Goal: Task Accomplishment & Management: Use online tool/utility

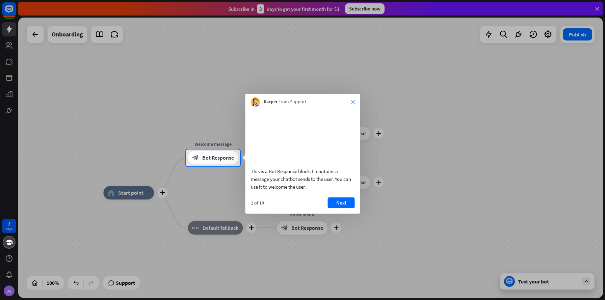
click at [352, 101] on icon "close" at bounding box center [353, 102] width 4 height 4
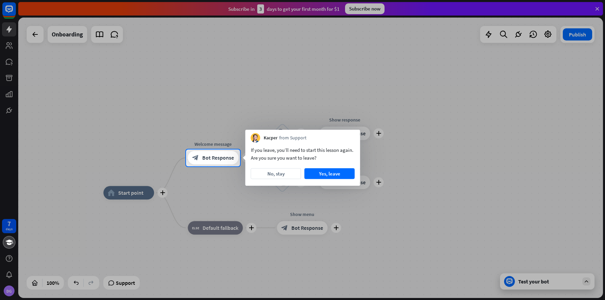
drag, startPoint x: 254, startPoint y: 149, endPoint x: 286, endPoint y: 149, distance: 31.7
click at [286, 149] on div "If you leave, you’ll need to start this lesson again. Are you sure you want to …" at bounding box center [303, 154] width 104 height 16
click at [327, 178] on button "Yes, leave" at bounding box center [329, 173] width 50 height 11
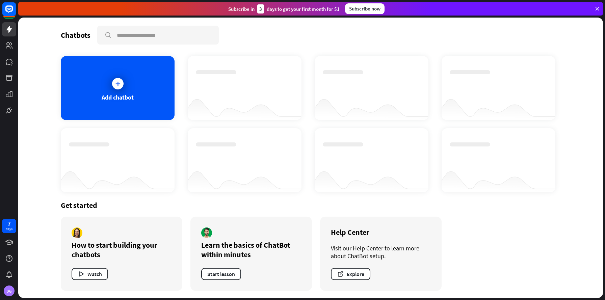
drag, startPoint x: 266, startPoint y: 9, endPoint x: 313, endPoint y: 9, distance: 47.6
click at [313, 9] on div "Subscribe [DATE] to get your first month for $1" at bounding box center [283, 8] width 111 height 9
click at [320, 10] on div "Subscribe [DATE] to get your first month for $1" at bounding box center [283, 8] width 111 height 9
click at [10, 10] on rect at bounding box center [9, 9] width 15 height 15
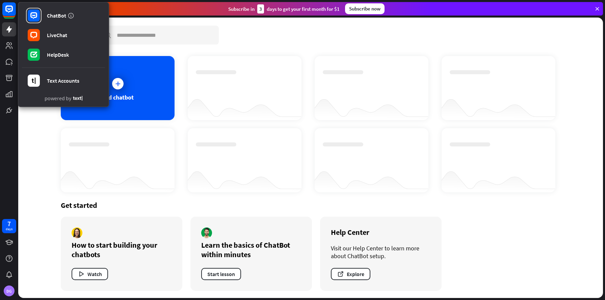
click at [218, 45] on div "Chatbots search Add chatbot Get started How to start building your chatbots Wat…" at bounding box center [311, 158] width 540 height 280
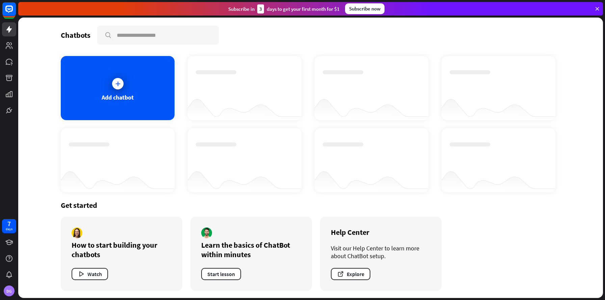
scroll to position [1, 0]
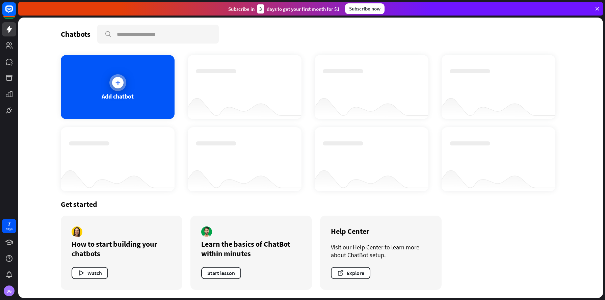
click at [136, 84] on div "Add chatbot" at bounding box center [118, 87] width 114 height 64
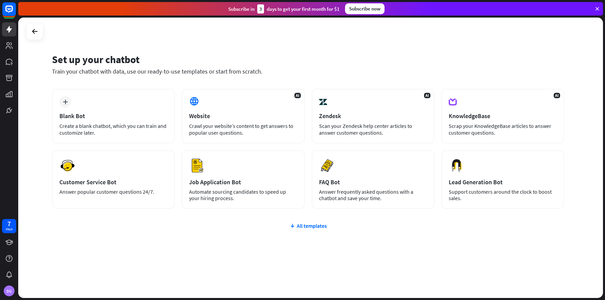
drag, startPoint x: 70, startPoint y: 70, endPoint x: 213, endPoint y: 69, distance: 142.8
click at [213, 69] on div "Train your chatbot with data, use our ready-to-use templates or start from scra…" at bounding box center [308, 72] width 512 height 8
click at [40, 33] on div at bounding box center [34, 31] width 13 height 13
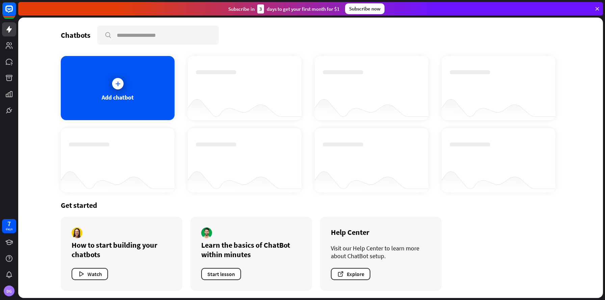
scroll to position [1, 0]
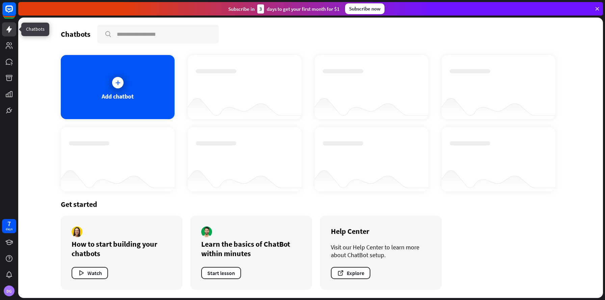
click at [9, 28] on icon at bounding box center [8, 29] width 5 height 7
click at [9, 8] on rect at bounding box center [9, 9] width 15 height 15
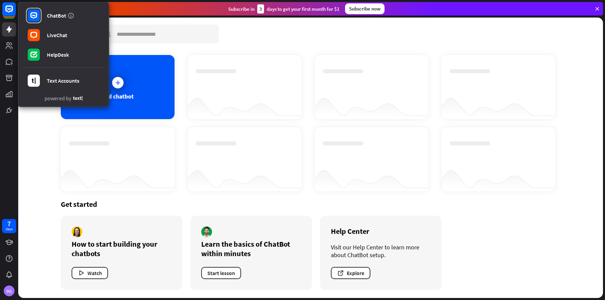
click at [33, 157] on div "Chatbots search Add chatbot Get started How to start building your chatbots Wat…" at bounding box center [310, 158] width 585 height 280
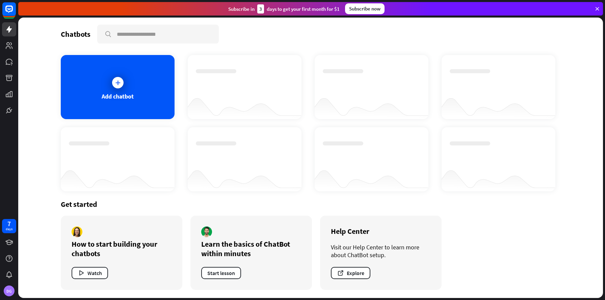
click at [34, 49] on div "Chatbots search Add chatbot Get started How to start building your chatbots Wat…" at bounding box center [310, 158] width 585 height 280
click at [109, 88] on div "Add chatbot" at bounding box center [118, 87] width 114 height 64
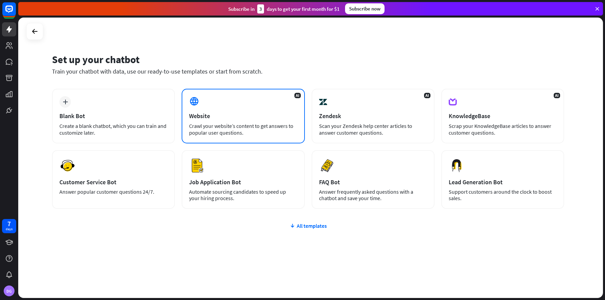
click at [258, 122] on div "AI Website Crawl your website’s content to get answers to popular user question…" at bounding box center [243, 116] width 123 height 55
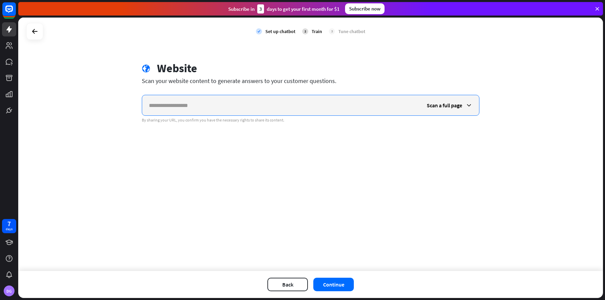
paste input "**********"
type input "**********"
click at [448, 110] on div "Scan a full page" at bounding box center [449, 105] width 59 height 20
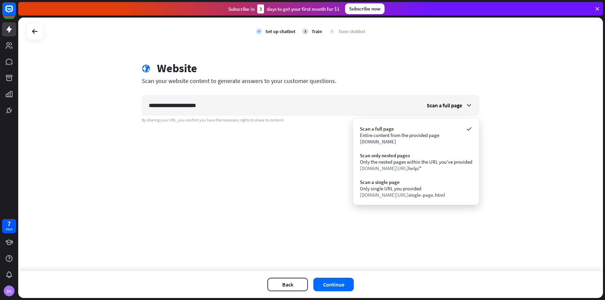
click at [271, 189] on div "**********" at bounding box center [310, 144] width 585 height 253
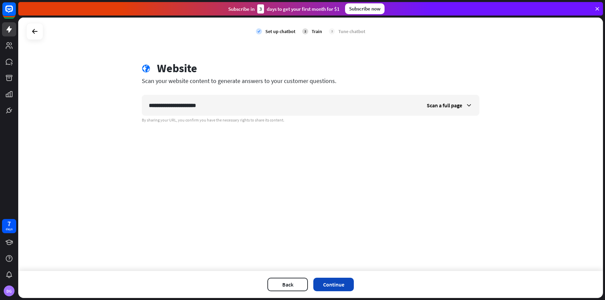
click at [331, 278] on button "Continue" at bounding box center [333, 285] width 41 height 14
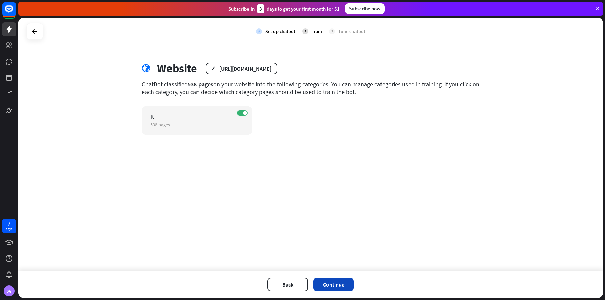
click at [332, 281] on button "Continue" at bounding box center [333, 285] width 41 height 14
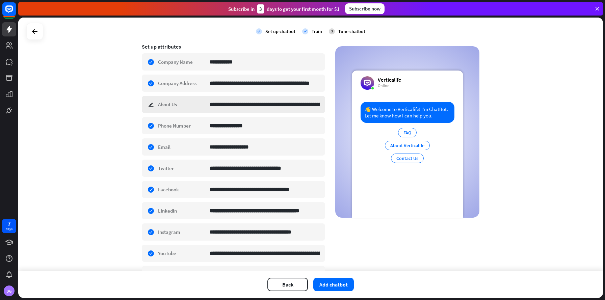
scroll to position [159, 0]
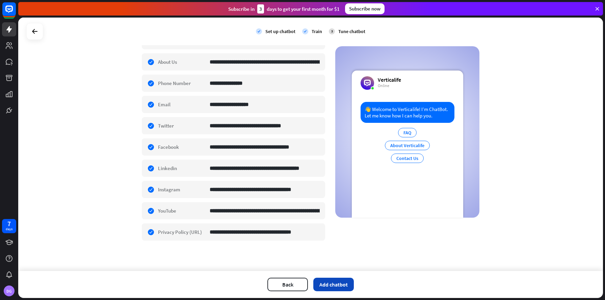
click at [329, 285] on button "Add chatbot" at bounding box center [333, 285] width 41 height 14
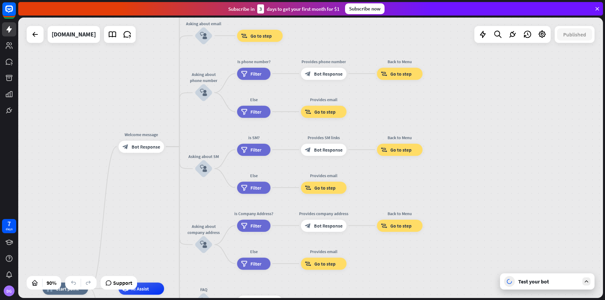
drag, startPoint x: 243, startPoint y: 63, endPoint x: 140, endPoint y: 203, distance: 173.5
click at [140, 203] on div "home_2 Start point Welcome message block_bot_response Bot Response About us blo…" at bounding box center [310, 158] width 585 height 280
click at [541, 34] on icon at bounding box center [542, 34] width 9 height 9
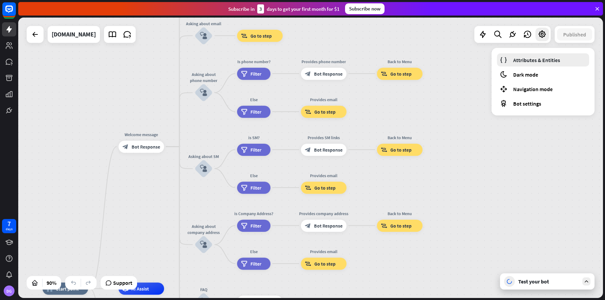
click at [523, 61] on span "Attributes & Entities" at bounding box center [536, 60] width 47 height 7
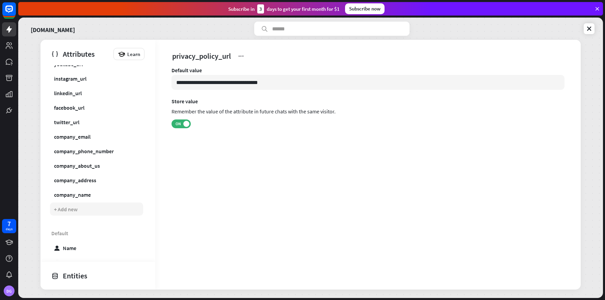
scroll to position [60, 0]
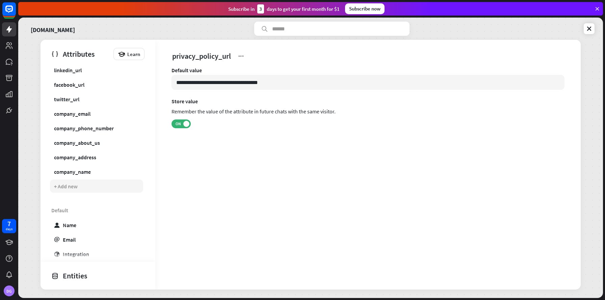
click at [60, 187] on div "+ Add new" at bounding box center [66, 186] width 24 height 7
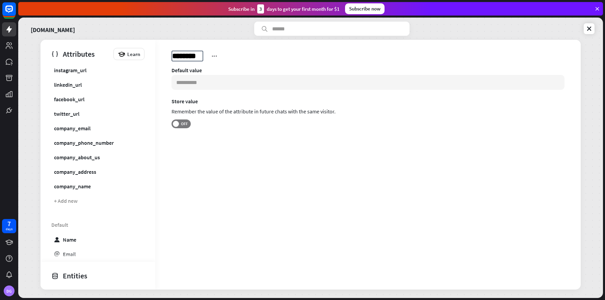
scroll to position [75, 0]
click at [184, 54] on span "Untitled" at bounding box center [184, 56] width 27 height 11
click at [184, 54] on input "********" at bounding box center [187, 55] width 30 height 9
type input "**********"
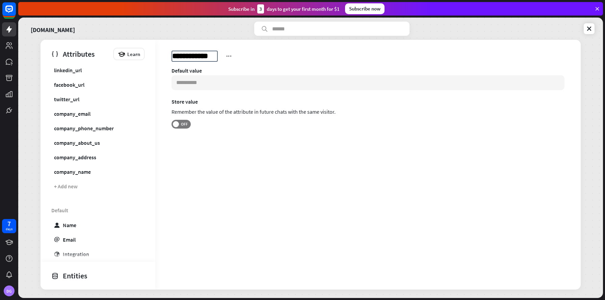
click at [240, 124] on section "Store value Remember the value of the attribute in future chats with the same v…" at bounding box center [367, 113] width 393 height 30
click at [185, 126] on span "OFF" at bounding box center [184, 123] width 10 height 5
click at [222, 60] on div at bounding box center [223, 56] width 8 height 8
click at [215, 137] on div "Default value Store value Remember the value of the attribute in future chats w…" at bounding box center [367, 106] width 393 height 79
click at [197, 85] on input at bounding box center [367, 82] width 393 height 15
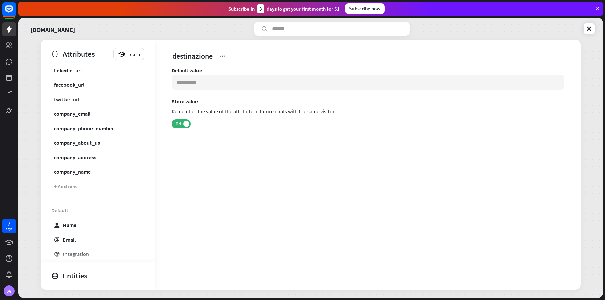
click at [224, 154] on div "Default value Store value Remember the value of the attribute in future chats w…" at bounding box center [367, 112] width 425 height 90
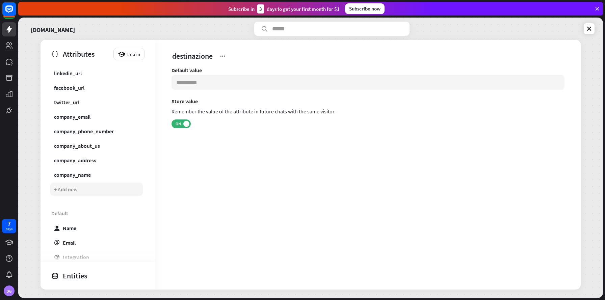
click at [68, 188] on div "+ Add new" at bounding box center [66, 189] width 24 height 7
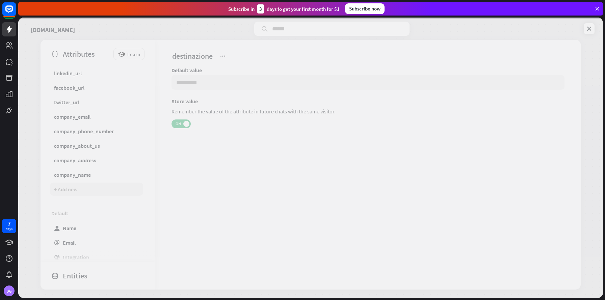
scroll to position [86, 0]
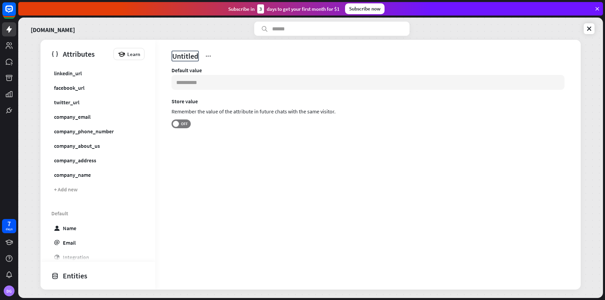
click at [188, 58] on span "Untitled" at bounding box center [184, 56] width 27 height 11
click at [194, 60] on input "********" at bounding box center [187, 55] width 30 height 9
drag, startPoint x: 200, startPoint y: 59, endPoint x: 156, endPoint y: 54, distance: 44.1
click at [172, 54] on input "********" at bounding box center [187, 55] width 30 height 9
click at [191, 57] on span "********" at bounding box center [187, 56] width 32 height 11
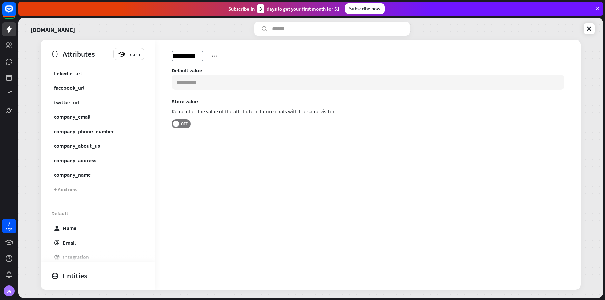
type input "*"
click at [220, 175] on div "v Default value Store value Remember the value of the attribute in future chats…" at bounding box center [367, 165] width 425 height 250
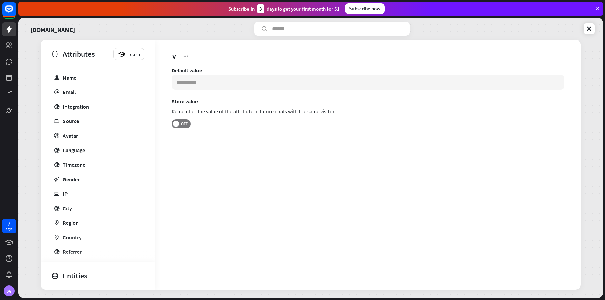
scroll to position [273, 0]
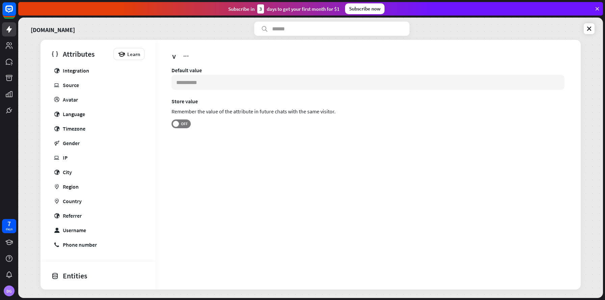
click at [64, 276] on div "Entities" at bounding box center [96, 275] width 90 height 11
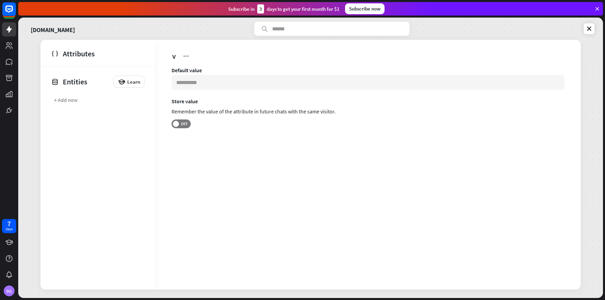
scroll to position [0, 0]
click at [69, 104] on div "+ Add new" at bounding box center [96, 99] width 93 height 13
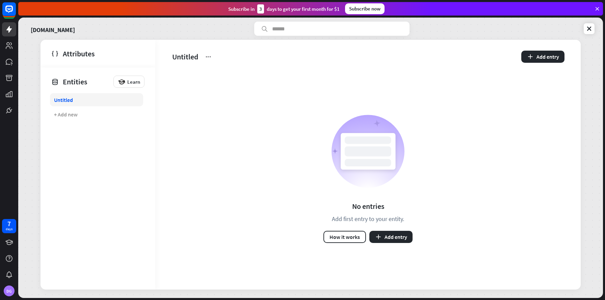
click at [65, 100] on div "Untitled" at bounding box center [63, 100] width 19 height 7
click at [188, 59] on span "Untitled" at bounding box center [184, 56] width 27 height 11
type input "**********"
click at [229, 58] on div "**********" at bounding box center [329, 56] width 316 height 11
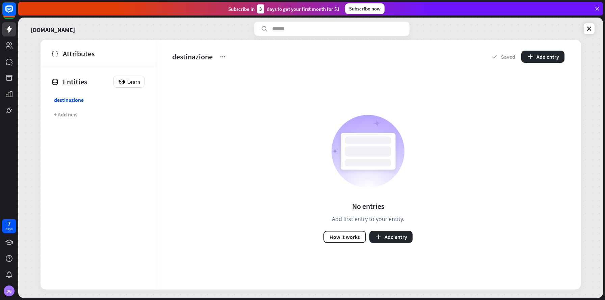
click at [229, 58] on div "destinazione" at bounding box center [329, 56] width 316 height 11
click at [223, 55] on icon at bounding box center [222, 56] width 7 height 7
click at [206, 102] on div "No entries Add first entry to your entity. How it works Add entry" at bounding box center [367, 178] width 425 height 221
click at [393, 240] on button "Add entry" at bounding box center [390, 237] width 43 height 12
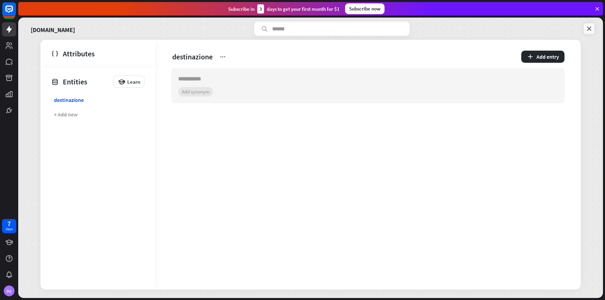
click at [589, 27] on icon at bounding box center [589, 28] width 7 height 7
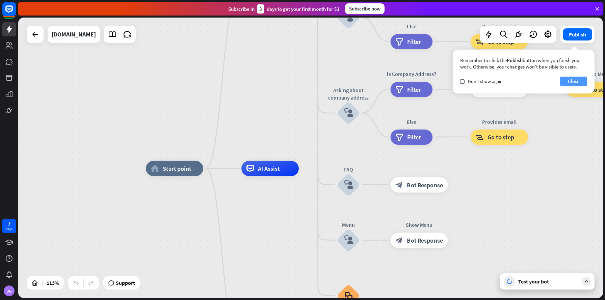
click at [569, 86] on button "Close" at bounding box center [573, 81] width 27 height 9
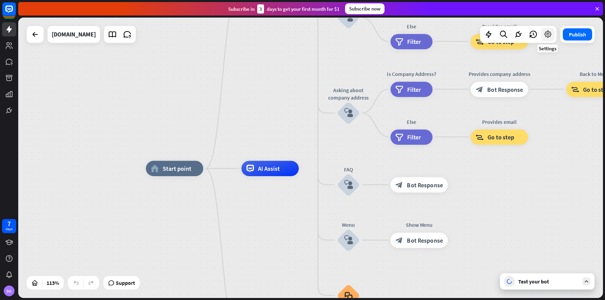
click at [546, 35] on icon at bounding box center [547, 34] width 9 height 9
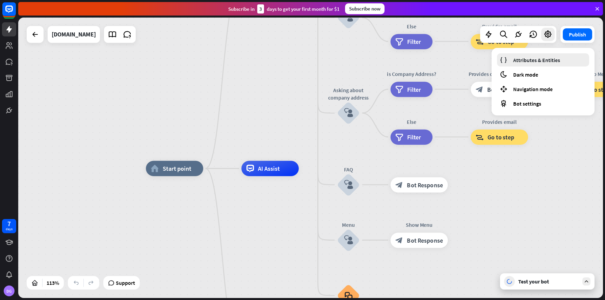
click at [507, 63] on icon at bounding box center [504, 60] width 8 height 8
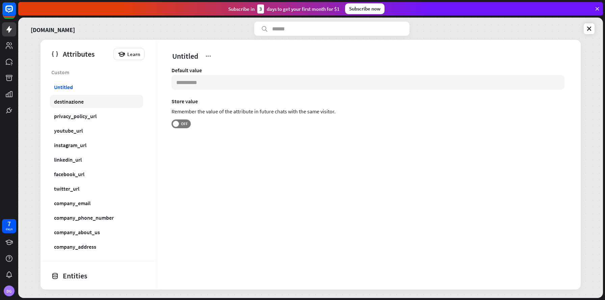
click at [70, 104] on div "destinazione" at bounding box center [69, 101] width 30 height 7
click at [68, 89] on div "Untitled" at bounding box center [63, 87] width 19 height 7
click at [63, 97] on link "destinazione" at bounding box center [96, 101] width 93 height 13
click at [65, 95] on div "Custom Untitled destinazione privacy_policy_url youtube_url instagram_url linke…" at bounding box center [98, 178] width 115 height 227
click at [65, 91] on link "Untitled" at bounding box center [96, 86] width 93 height 13
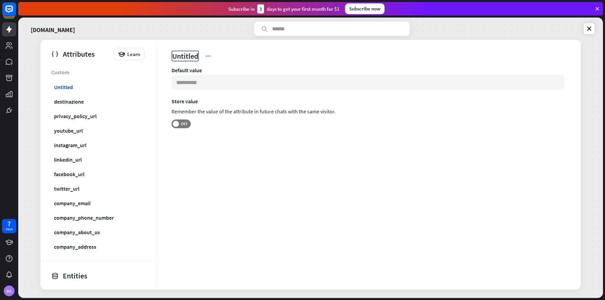
click at [181, 54] on span "Untitled" at bounding box center [184, 56] width 27 height 11
click at [181, 54] on input "********" at bounding box center [187, 55] width 30 height 9
click at [55, 56] on icon at bounding box center [54, 53] width 7 height 7
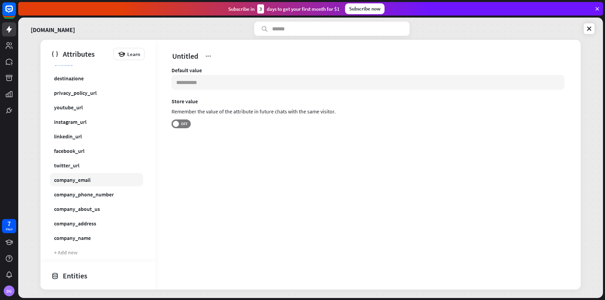
scroll to position [39, 0]
click at [68, 280] on div "Entities" at bounding box center [96, 275] width 90 height 11
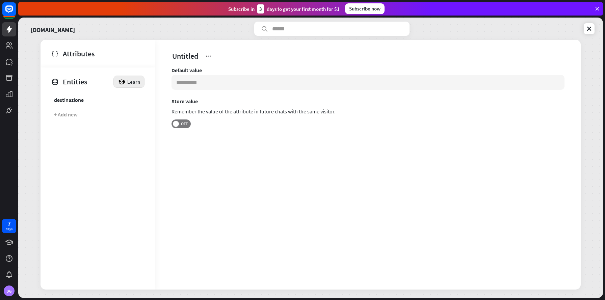
click at [126, 84] on div "Learn" at bounding box center [128, 82] width 31 height 12
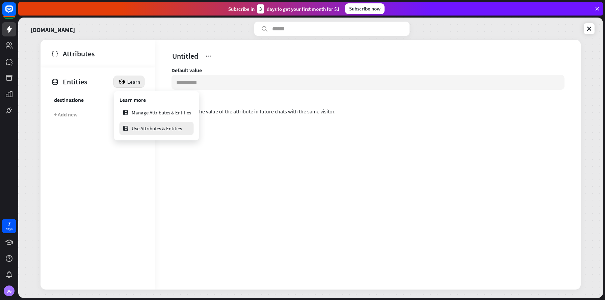
click at [156, 131] on div "Use Attributes & Entities" at bounding box center [152, 128] width 60 height 13
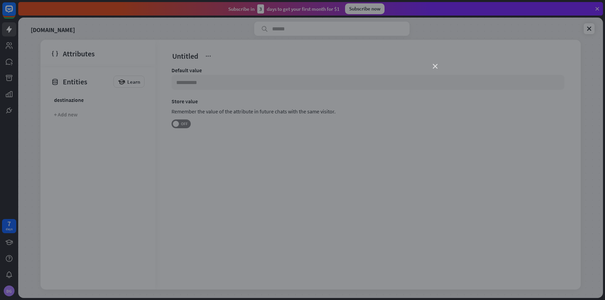
click at [434, 64] on icon "close" at bounding box center [435, 66] width 5 height 5
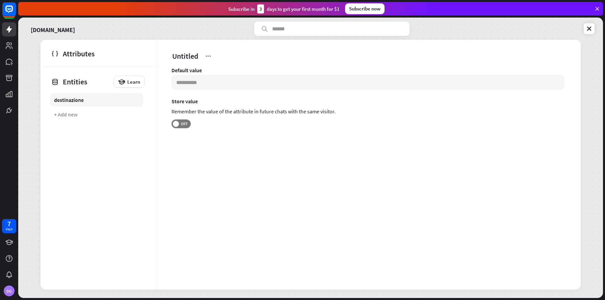
click at [64, 98] on div "destinazione" at bounding box center [69, 100] width 30 height 7
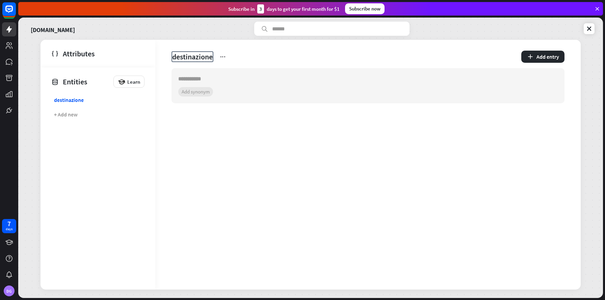
click at [186, 55] on span "destinazione" at bounding box center [192, 56] width 42 height 11
click at [186, 55] on input "**********" at bounding box center [194, 56] width 45 height 9
click at [185, 56] on span "destinazione" at bounding box center [192, 56] width 42 height 11
click at [185, 56] on input "**********" at bounding box center [194, 56] width 45 height 9
type input "********"
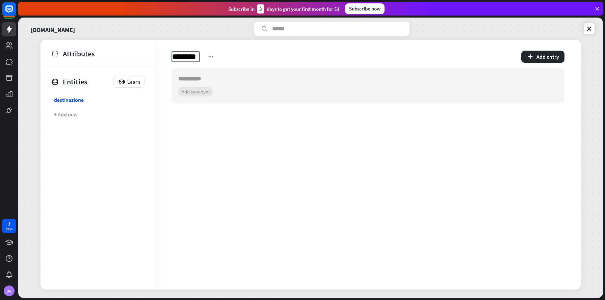
click at [181, 137] on div "attivita.. ******** Add entry + 0 synonyms Add synonym" at bounding box center [367, 165] width 425 height 250
click at [543, 53] on button "Add entry" at bounding box center [542, 57] width 43 height 12
click at [197, 165] on div "attivita Add entry + 0 synonyms Add synonym" at bounding box center [367, 165] width 425 height 250
click at [63, 112] on div "+ Add new" at bounding box center [66, 114] width 24 height 7
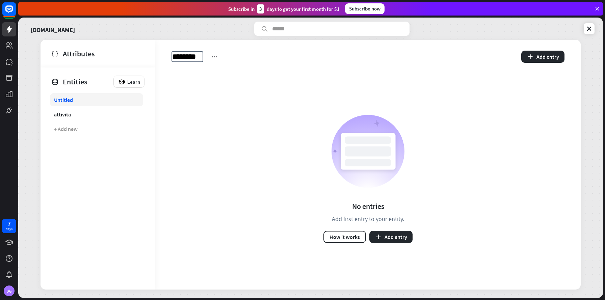
click at [69, 103] on link "Untitled" at bounding box center [96, 99] width 93 height 13
click at [186, 56] on span "Untitled" at bounding box center [184, 56] width 27 height 11
click at [186, 56] on input "********" at bounding box center [187, 56] width 30 height 9
type input "**********"
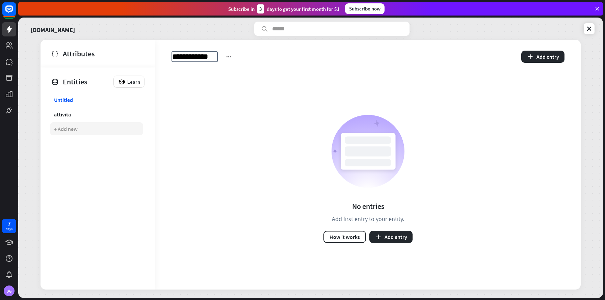
click at [73, 130] on div "+ Add new" at bounding box center [66, 129] width 24 height 7
click at [180, 59] on input "**********" at bounding box center [191, 56] width 39 height 9
type input "**********"
click at [183, 105] on div "No entries Add first entry to your entity. How it works Add entry" at bounding box center [367, 178] width 425 height 221
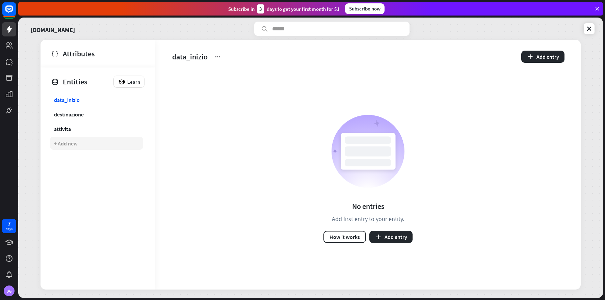
click at [65, 142] on div "+ Add new" at bounding box center [66, 143] width 24 height 7
type input "*********"
click at [73, 102] on div "Untitled" at bounding box center [63, 100] width 19 height 7
click at [69, 157] on div "+ Add new" at bounding box center [66, 158] width 24 height 7
type input "**********"
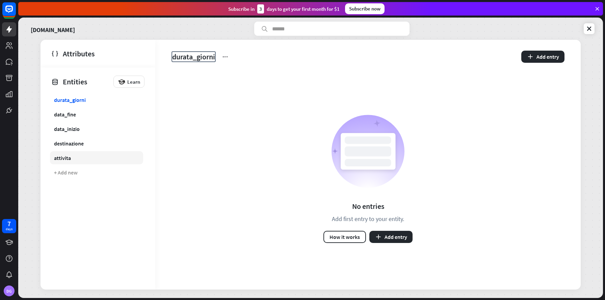
click at [59, 158] on div "attivita" at bounding box center [62, 158] width 17 height 7
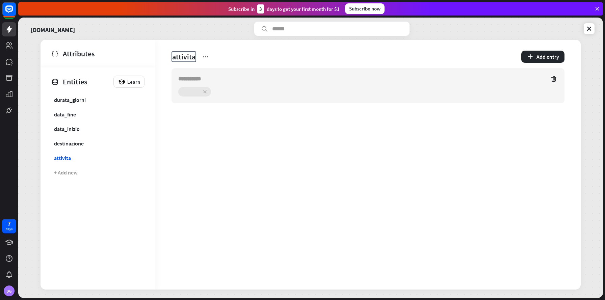
click at [189, 92] on section "+ 0 synonyms Add synonym" at bounding box center [367, 91] width 379 height 9
type input "***"
click at [265, 159] on div "attivita Add entry *** + 0 synonyms *** Add synonym" at bounding box center [367, 165] width 425 height 250
click at [554, 77] on icon at bounding box center [553, 79] width 7 height 7
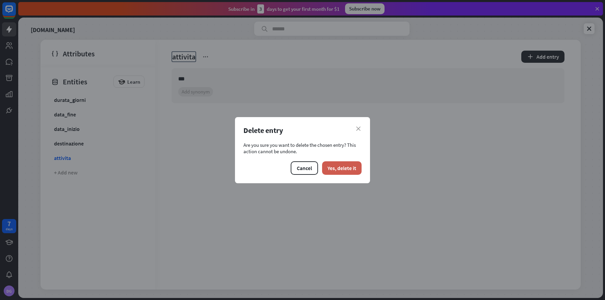
click at [341, 173] on button "Yes, delete it" at bounding box center [341, 168] width 39 height 14
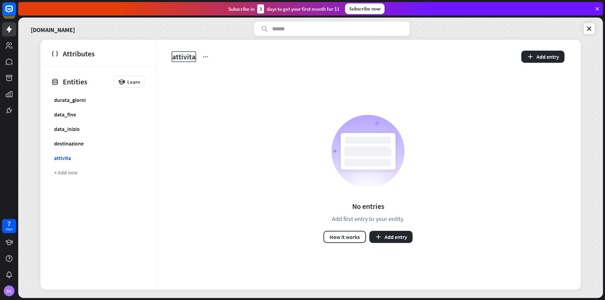
click at [73, 56] on div "Attributes" at bounding box center [96, 53] width 90 height 11
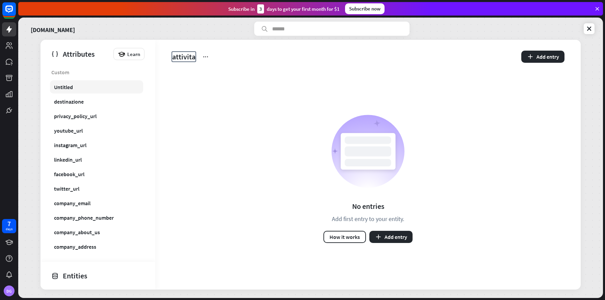
click at [66, 86] on div "Untitled" at bounding box center [63, 87] width 19 height 7
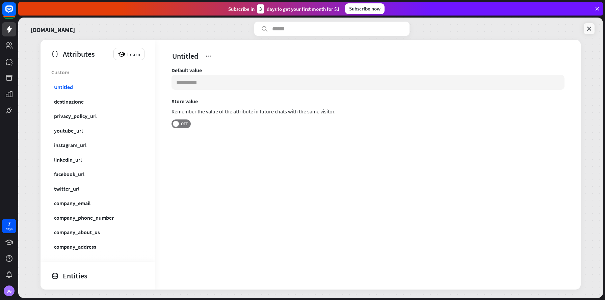
click at [590, 29] on icon at bounding box center [589, 28] width 7 height 7
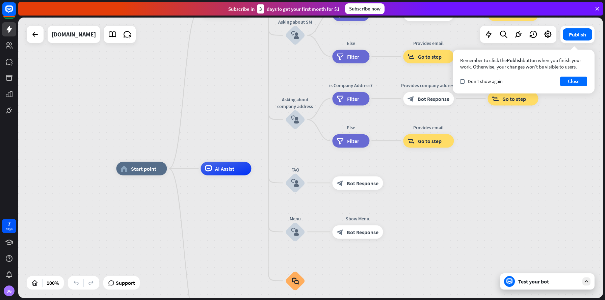
drag, startPoint x: 334, startPoint y: 145, endPoint x: 315, endPoint y: 156, distance: 21.8
click at [315, 156] on div "home_2 Start point Welcome message block_bot_response Bot Response About us blo…" at bounding box center [310, 158] width 585 height 280
click at [292, 239] on div "block_user_input" at bounding box center [295, 232] width 20 height 20
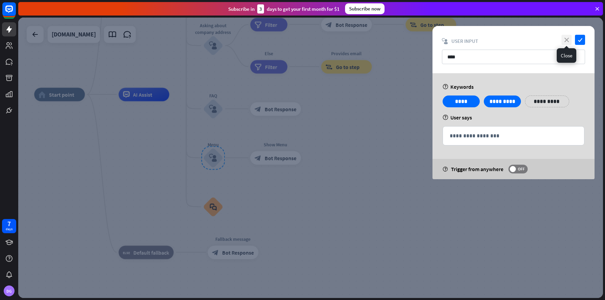
click at [565, 44] on icon "close" at bounding box center [566, 40] width 10 height 10
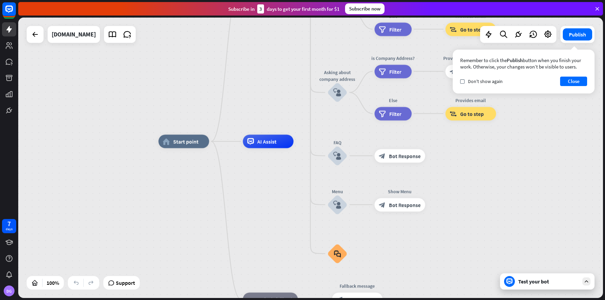
drag, startPoint x: 169, startPoint y: 192, endPoint x: 294, endPoint y: 244, distance: 134.9
click at [294, 244] on div "home_2 Start point Welcome message block_bot_response Bot Response About us blo…" at bounding box center [450, 281] width 585 height 280
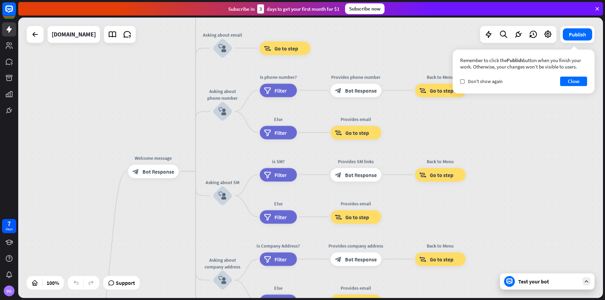
drag, startPoint x: 281, startPoint y: 94, endPoint x: 166, endPoint y: 276, distance: 215.3
click at [166, 276] on div "home_2 Start point Welcome message block_bot_response Bot Response About us blo…" at bounding box center [310, 158] width 585 height 280
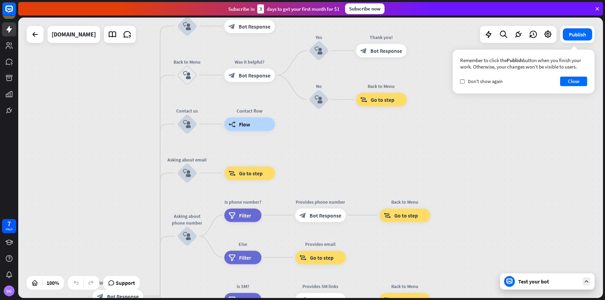
drag, startPoint x: 148, startPoint y: 128, endPoint x: 122, endPoint y: 270, distance: 144.8
click at [122, 270] on div "home_2 Start point Welcome message block_bot_response Bot Response About us blo…" at bounding box center [310, 158] width 585 height 280
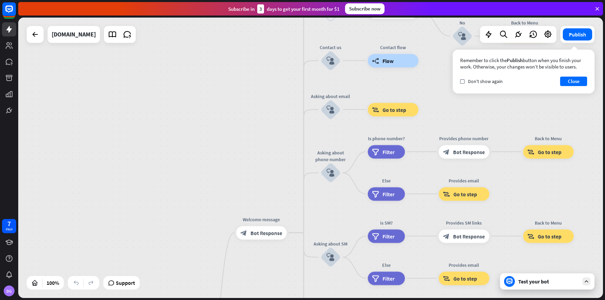
drag, startPoint x: 141, startPoint y: 166, endPoint x: 274, endPoint y: 80, distance: 157.5
click at [274, 80] on div "home_2 Start point Welcome message block_bot_response Bot Response About us blo…" at bounding box center [310, 158] width 585 height 280
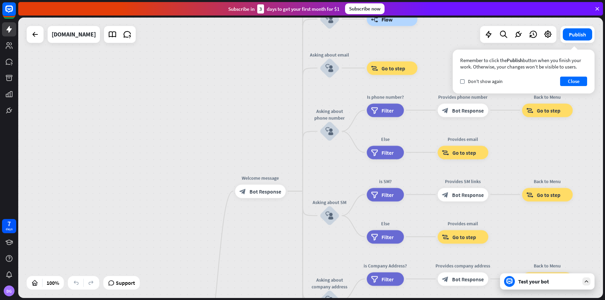
drag, startPoint x: 216, startPoint y: 169, endPoint x: 231, endPoint y: 60, distance: 110.4
click at [231, 60] on div "home_2 Start point Welcome message block_bot_response Bot Response About us blo…" at bounding box center [310, 158] width 585 height 280
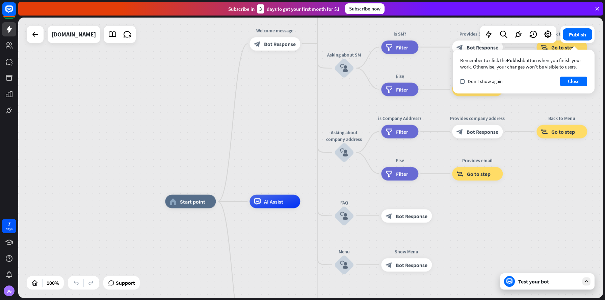
drag, startPoint x: 171, startPoint y: 187, endPoint x: 171, endPoint y: 109, distance: 78.3
click at [171, 109] on div "home_2 Start point Welcome message block_bot_response Bot Response About us blo…" at bounding box center [310, 158] width 585 height 280
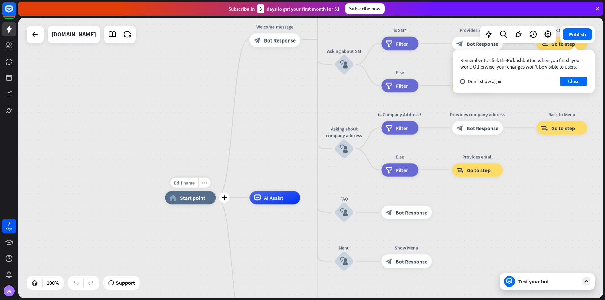
click at [195, 199] on span "Start point" at bounding box center [192, 197] width 25 height 7
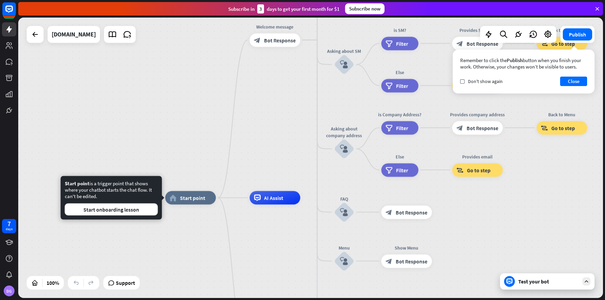
click at [213, 132] on div "home_2 Start point Welcome message block_bot_response Bot Response About us blo…" at bounding box center [310, 158] width 585 height 280
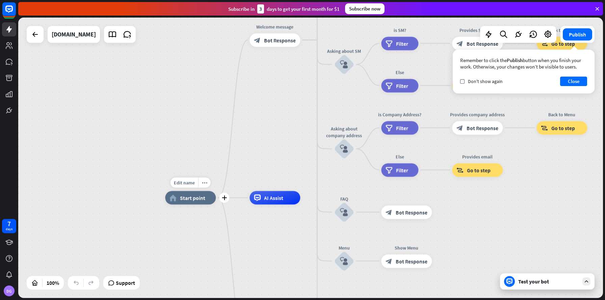
click at [192, 199] on span "Start point" at bounding box center [192, 197] width 25 height 7
click at [200, 184] on div "more_horiz" at bounding box center [204, 183] width 12 height 10
click at [181, 200] on span "Start point" at bounding box center [192, 197] width 25 height 7
click at [206, 181] on icon "more_horiz" at bounding box center [204, 182] width 5 height 5
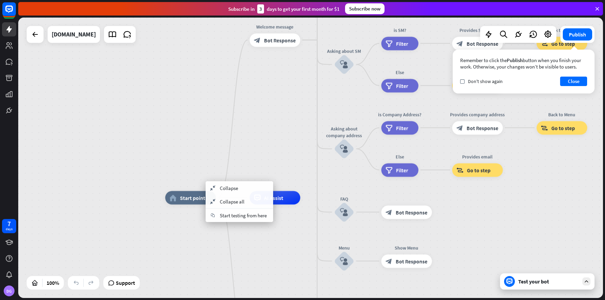
click at [201, 163] on div "home_2 Start point Welcome message block_bot_response Bot Response About us blo…" at bounding box center [310, 158] width 585 height 280
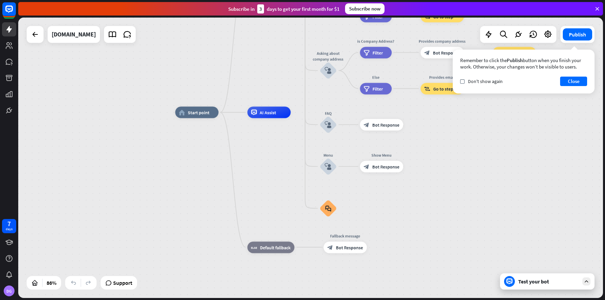
drag, startPoint x: 173, startPoint y: 273, endPoint x: 178, endPoint y: 193, distance: 80.8
click at [178, 193] on div "home_2 Start point Welcome message block_bot_response Bot Response About us blo…" at bounding box center [425, 232] width 500 height 240
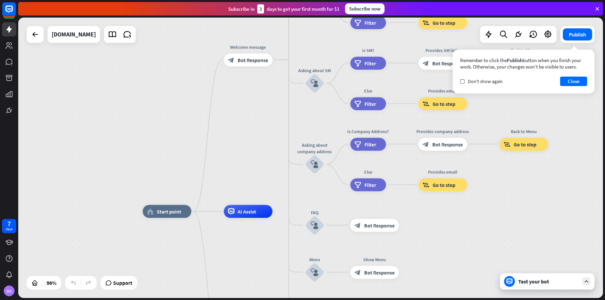
drag, startPoint x: 274, startPoint y: 154, endPoint x: 254, endPoint y: 259, distance: 106.6
click at [253, 66] on div "block_bot_response Bot Response" at bounding box center [248, 59] width 49 height 13
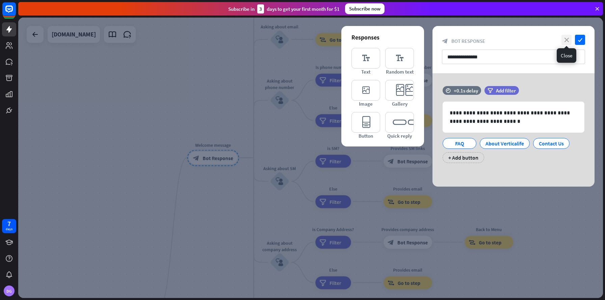
click at [565, 41] on icon "close" at bounding box center [566, 40] width 10 height 10
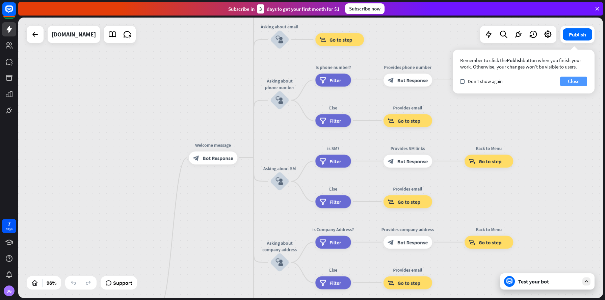
click at [561, 82] on button "Close" at bounding box center [573, 81] width 27 height 9
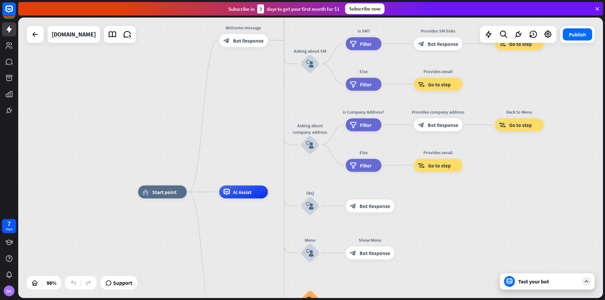
drag, startPoint x: 104, startPoint y: 217, endPoint x: 135, endPoint y: 96, distance: 125.4
click at [135, 96] on div "home_2 Start point Welcome message block_bot_response Bot Response About us blo…" at bounding box center [310, 158] width 585 height 280
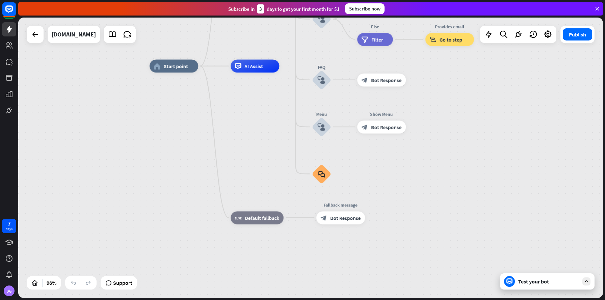
drag, startPoint x: 128, startPoint y: 216, endPoint x: 138, endPoint y: 95, distance: 121.6
click at [138, 95] on div "home_2 Start point Welcome message block_bot_response Bot Response About us blo…" at bounding box center [310, 158] width 585 height 280
click at [110, 193] on div "home_2 Start point Welcome message block_bot_response Bot Response About us blo…" at bounding box center [310, 158] width 585 height 280
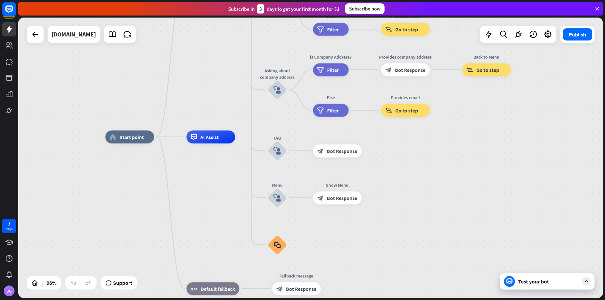
drag, startPoint x: 451, startPoint y: 124, endPoint x: 407, endPoint y: 194, distance: 83.2
click at [407, 194] on div "home_2 Start point Welcome message block_bot_response Bot Response About us blo…" at bounding box center [386, 272] width 562 height 270
click at [353, 199] on span "Bot Response" at bounding box center [342, 197] width 30 height 6
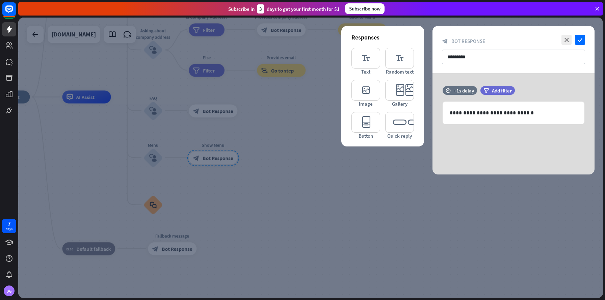
click at [295, 172] on div at bounding box center [310, 158] width 585 height 280
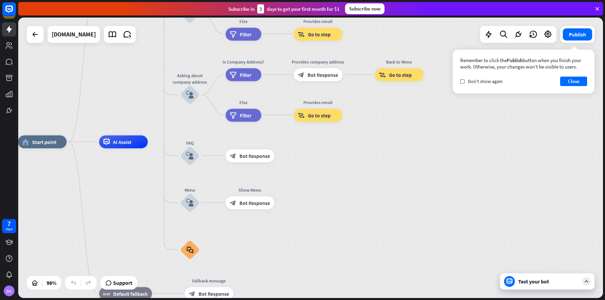
drag, startPoint x: 235, startPoint y: 213, endPoint x: 272, endPoint y: 260, distance: 60.4
click at [272, 260] on div "home_2 Start point Welcome message block_bot_response Bot Response About us blo…" at bounding box center [299, 277] width 562 height 270
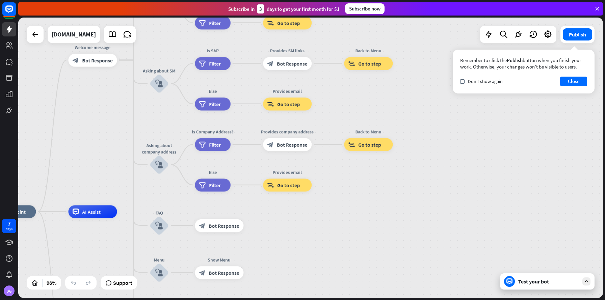
drag, startPoint x: 367, startPoint y: 195, endPoint x: 336, endPoint y: 262, distance: 73.5
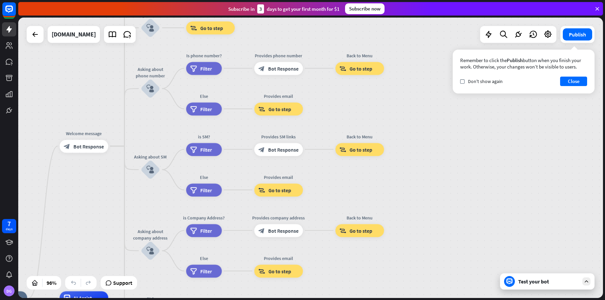
drag, startPoint x: 435, startPoint y: 116, endPoint x: 426, endPoint y: 201, distance: 86.2
click at [426, 201] on div "home_2 Start point Welcome message block_bot_response Bot Response About us blo…" at bounding box center [310, 158] width 585 height 280
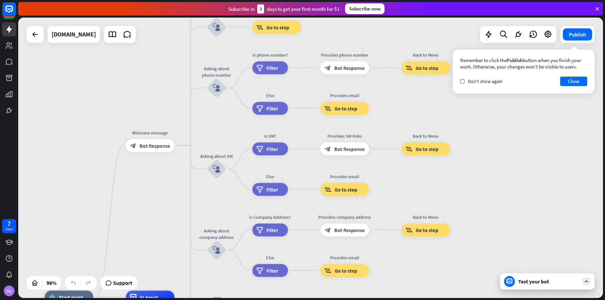
drag, startPoint x: 400, startPoint y: 196, endPoint x: 467, endPoint y: 196, distance: 66.5
click at [467, 196] on div "home_2 Start point Welcome message block_bot_response Bot Response About us blo…" at bounding box center [310, 158] width 585 height 280
click at [265, 192] on div "filter Filter" at bounding box center [270, 189] width 36 height 13
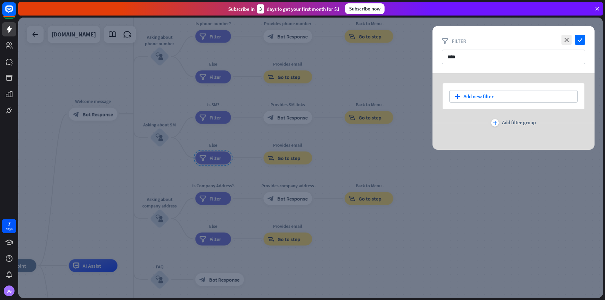
click at [444, 224] on div at bounding box center [310, 158] width 585 height 280
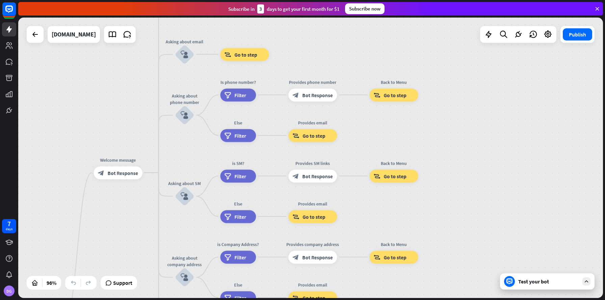
drag, startPoint x: 400, startPoint y: 156, endPoint x: 425, endPoint y: 214, distance: 63.5
click at [425, 214] on div "home_2 Start point Welcome message block_bot_response Bot Response About us blo…" at bounding box center [310, 158] width 585 height 280
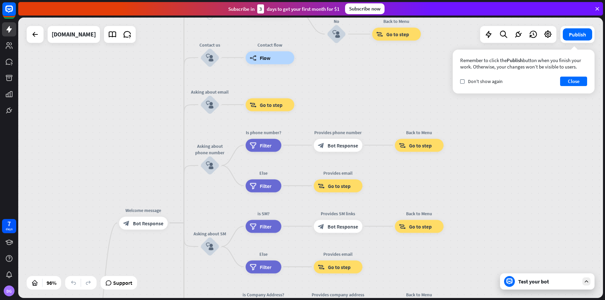
drag, startPoint x: 340, startPoint y: 57, endPoint x: 365, endPoint y: 107, distance: 56.3
click at [365, 107] on div "home_2 Start point Welcome message block_bot_response Bot Response About us blo…" at bounding box center [310, 158] width 585 height 280
click at [521, 283] on div "Test your bot" at bounding box center [548, 281] width 61 height 7
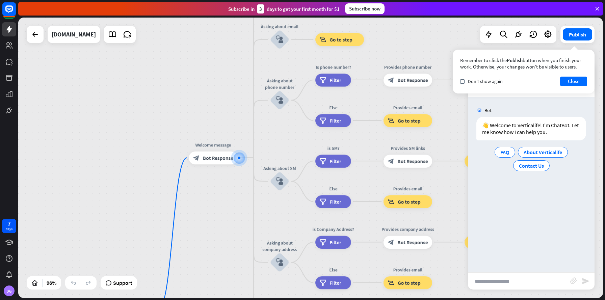
click at [494, 282] on input "text" at bounding box center [519, 281] width 102 height 17
type input "*"
type input "**********"
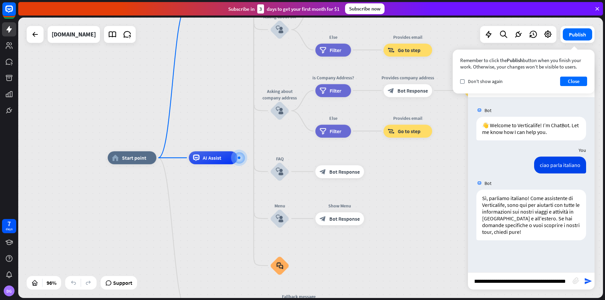
type input "**********"
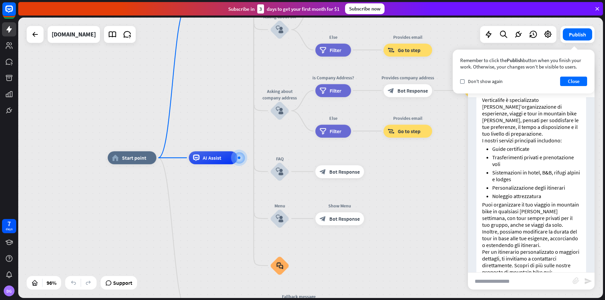
scroll to position [223, 0]
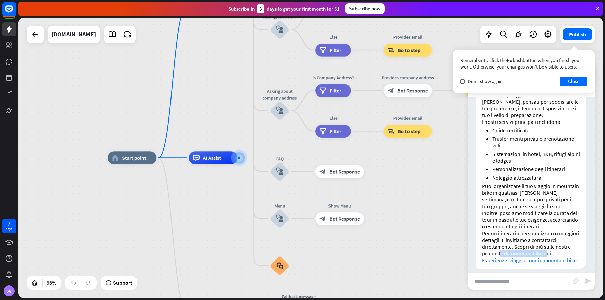
drag, startPoint x: 500, startPoint y: 247, endPoint x: 545, endPoint y: 247, distance: 44.6
click at [545, 247] on p "Per un itinerario personalizzato o maggiori dettagli, ti invitiamo a contattarc…" at bounding box center [531, 247] width 98 height 34
click at [492, 280] on input "text" at bounding box center [520, 281] width 105 height 17
type input "**********"
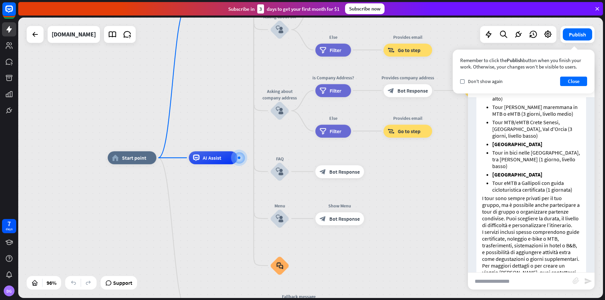
scroll to position [534, 0]
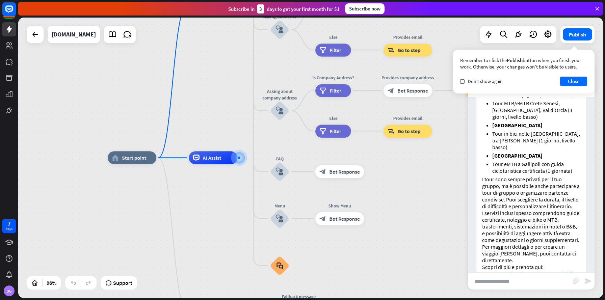
click at [491, 271] on div "Bot 👋 Welcome to Verticalife! I’m ChatBot. Let me know how I can help you. [DAT…" at bounding box center [531, 184] width 127 height 175
click at [489, 281] on input "text" at bounding box center [520, 281] width 105 height 17
type input "**********"
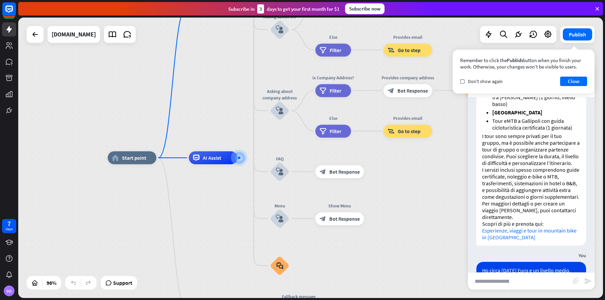
scroll to position [614, 0]
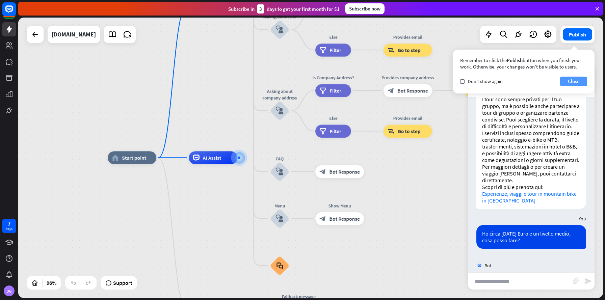
click at [561, 80] on button "Close" at bounding box center [573, 81] width 27 height 9
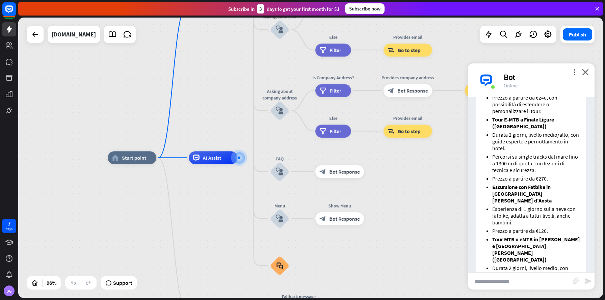
scroll to position [1016, 0]
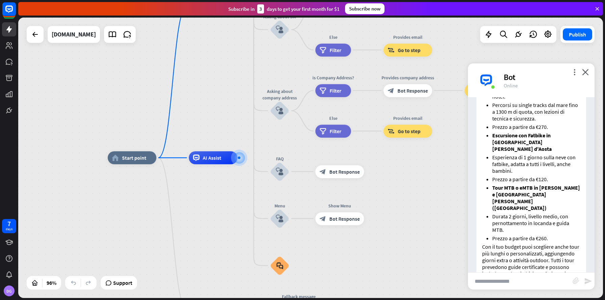
click at [485, 285] on input "text" at bounding box center [520, 281] width 105 height 17
type input "*"
type input "**********"
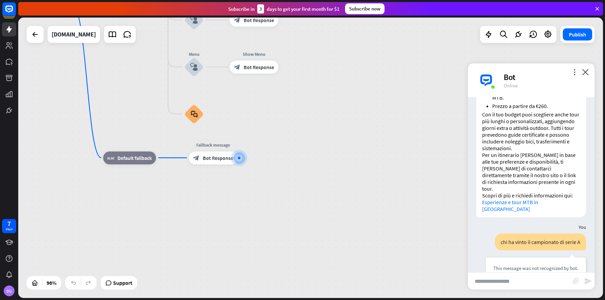
scroll to position [1162, 0]
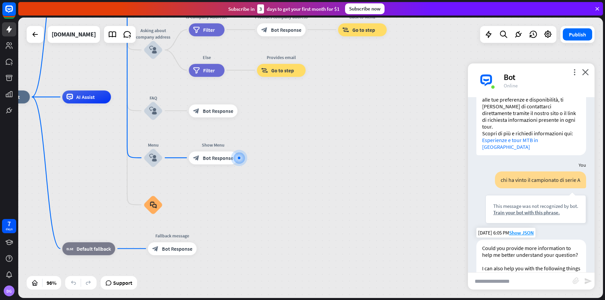
scroll to position [1210, 0]
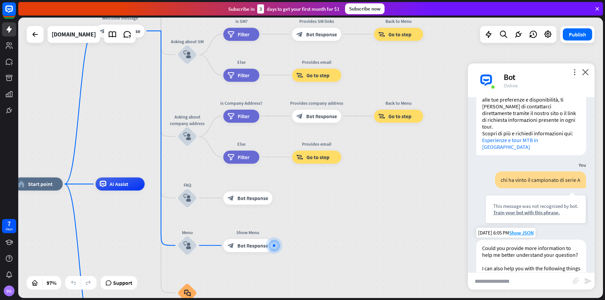
drag, startPoint x: 333, startPoint y: 149, endPoint x: 368, endPoint y: 237, distance: 94.9
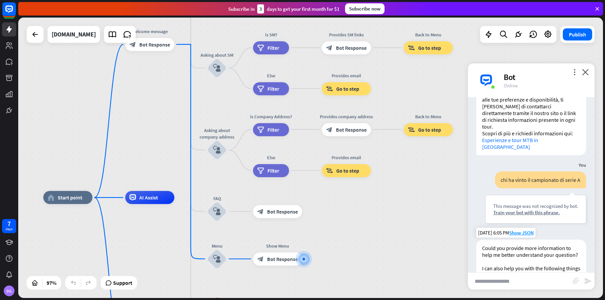
drag, startPoint x: 369, startPoint y: 235, endPoint x: 398, endPoint y: 248, distance: 32.3
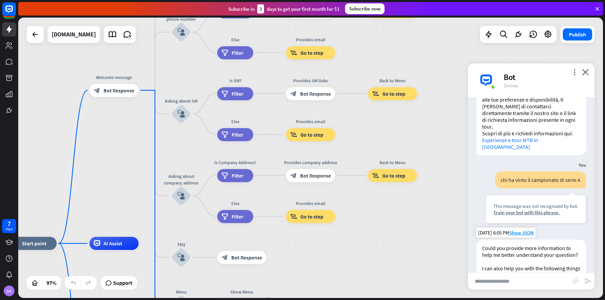
drag, startPoint x: 409, startPoint y: 219, endPoint x: 379, endPoint y: 260, distance: 50.5
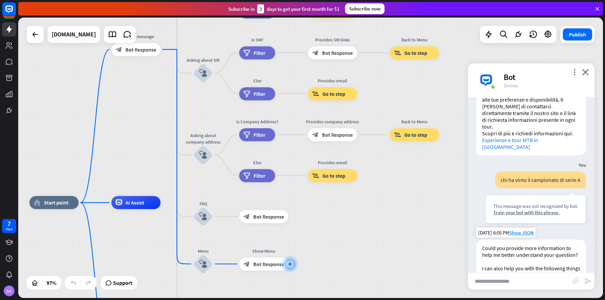
drag, startPoint x: 369, startPoint y: 259, endPoint x: 385, endPoint y: 220, distance: 41.6
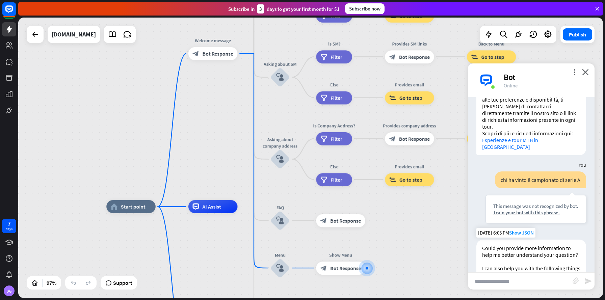
drag, startPoint x: 369, startPoint y: 218, endPoint x: 432, endPoint y: 222, distance: 62.5
click at [141, 133] on div "home_2 Start point Welcome message block_bot_response Bot Response About us blo…" at bounding box center [310, 158] width 585 height 280
click at [9, 91] on icon at bounding box center [9, 94] width 8 height 8
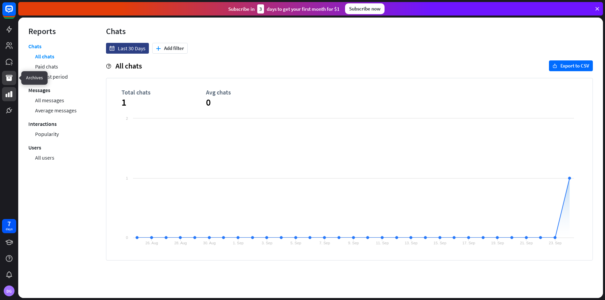
click at [4, 77] on link at bounding box center [9, 78] width 14 height 14
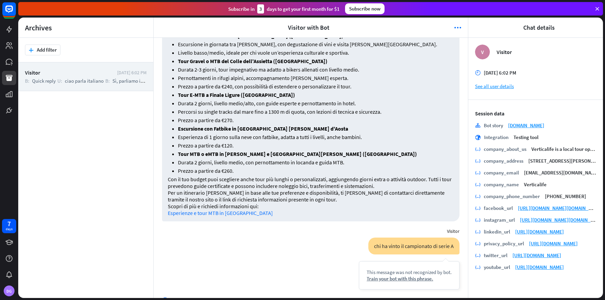
scroll to position [653, 0]
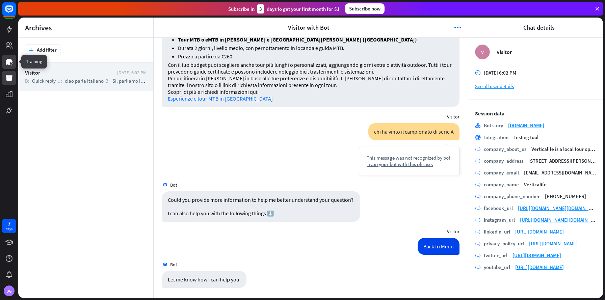
click at [12, 60] on icon at bounding box center [9, 62] width 8 height 8
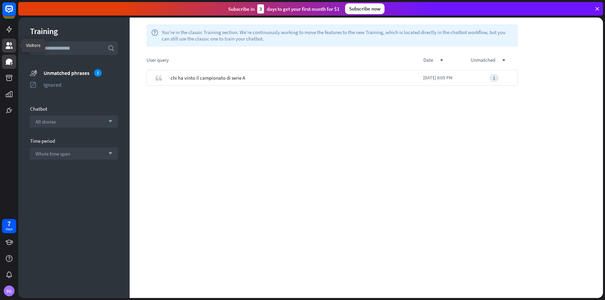
click at [8, 48] on icon at bounding box center [9, 45] width 7 height 7
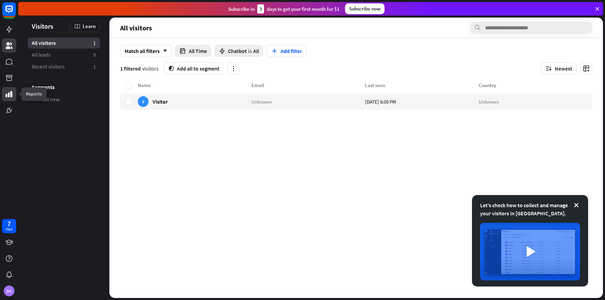
click at [14, 98] on link at bounding box center [9, 94] width 14 height 14
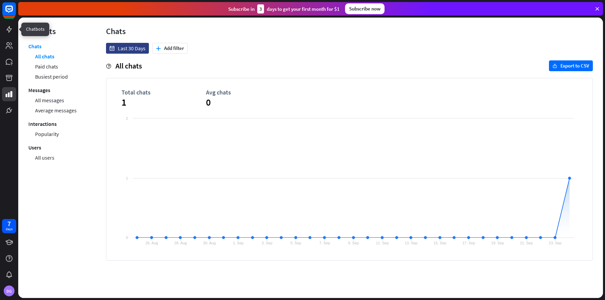
click at [2, 24] on div at bounding box center [9, 29] width 14 height 14
click at [12, 31] on icon at bounding box center [9, 29] width 8 height 8
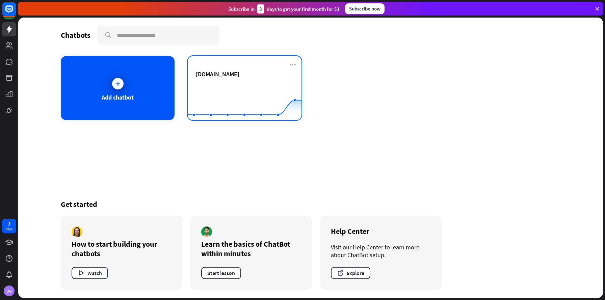
click at [211, 78] on div "[DOMAIN_NAME]" at bounding box center [245, 82] width 98 height 24
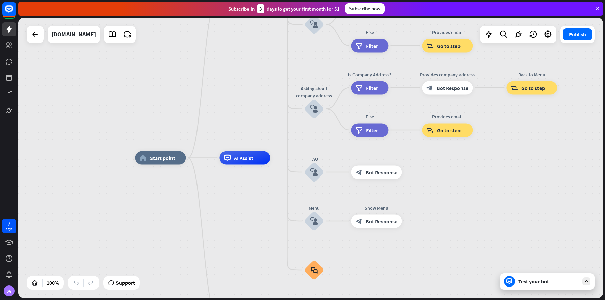
drag, startPoint x: 442, startPoint y: 185, endPoint x: 467, endPoint y: 250, distance: 70.0
click at [467, 250] on div "home_2 Start point Welcome message block_bot_response Bot Response About us blo…" at bounding box center [427, 298] width 585 height 280
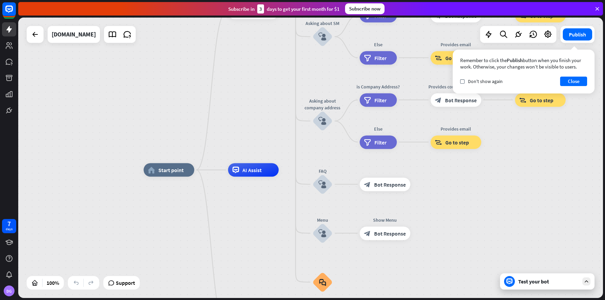
drag, startPoint x: 163, startPoint y: 150, endPoint x: 147, endPoint y: 97, distance: 55.4
click at [147, 97] on div "home_2 Start point Welcome message block_bot_response Bot Response About us blo…" at bounding box center [310, 158] width 585 height 280
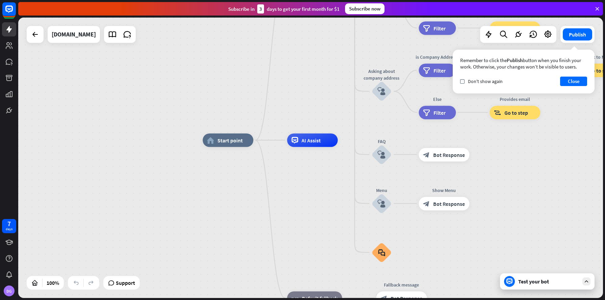
drag, startPoint x: 136, startPoint y: 134, endPoint x: 195, endPoint y: 104, distance: 66.6
click at [195, 104] on div "home_2 Start point Welcome message block_bot_response Bot Response About us blo…" at bounding box center [310, 158] width 585 height 280
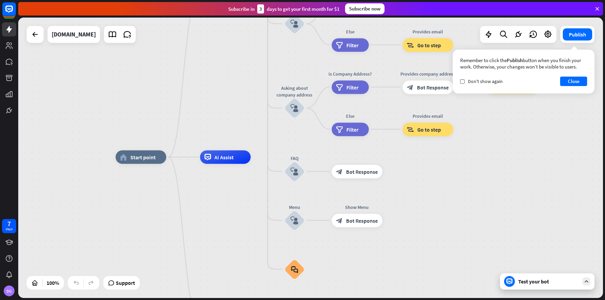
drag, startPoint x: 195, startPoint y: 104, endPoint x: 86, endPoint y: 125, distance: 111.5
click at [86, 125] on div "home_2 Start point Welcome message block_bot_response Bot Response About us blo…" at bounding box center [310, 158] width 585 height 280
